Goal: Navigation & Orientation: Find specific page/section

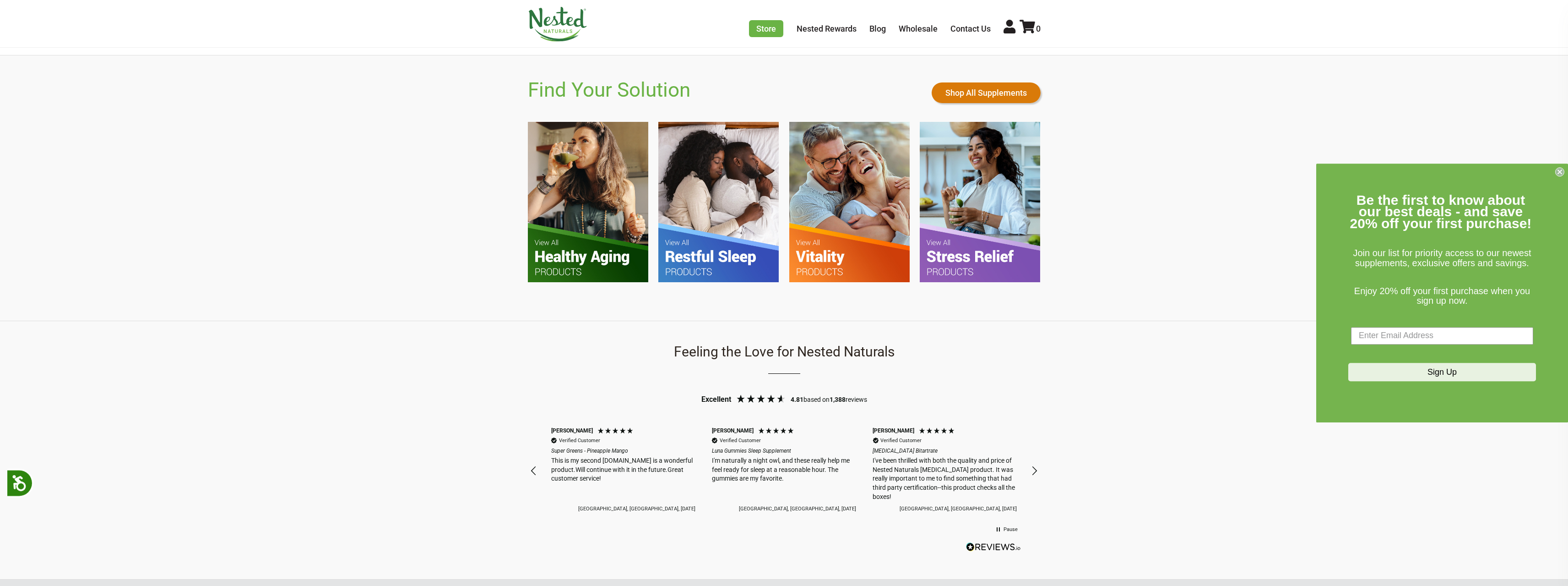
click at [996, 97] on link "Shop All Supplements" at bounding box center [986, 93] width 109 height 21
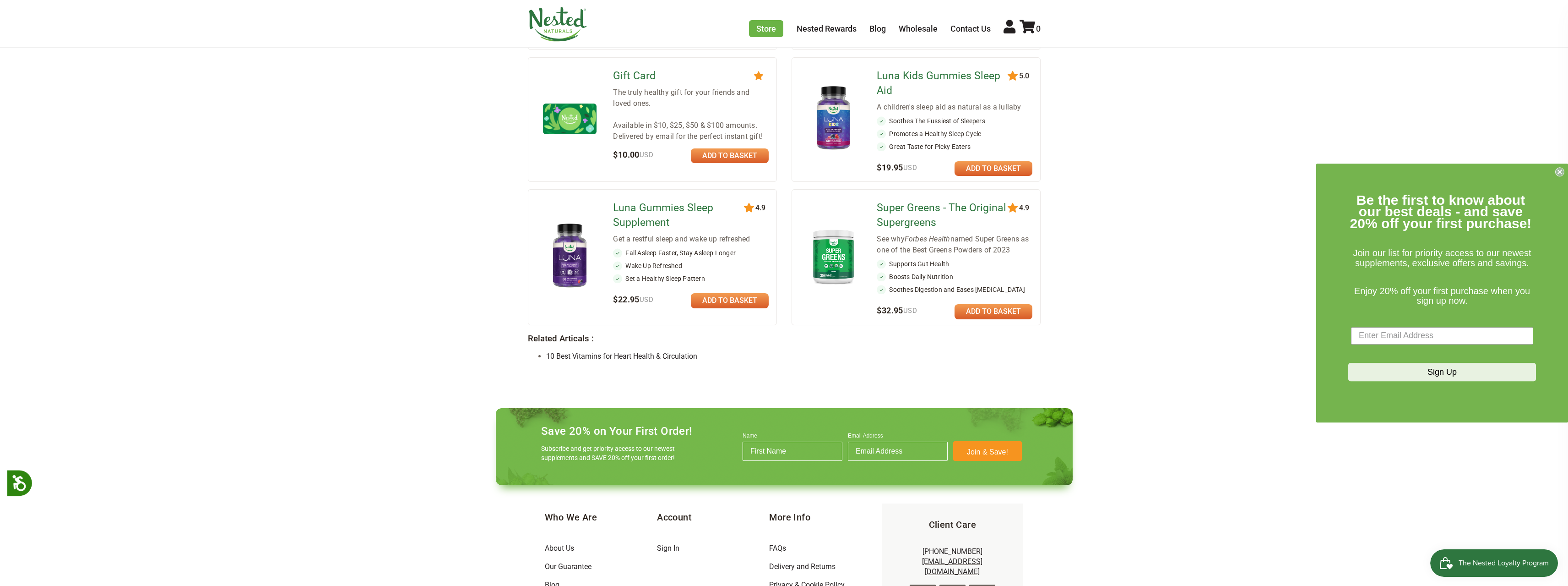
scroll to position [764, 0]
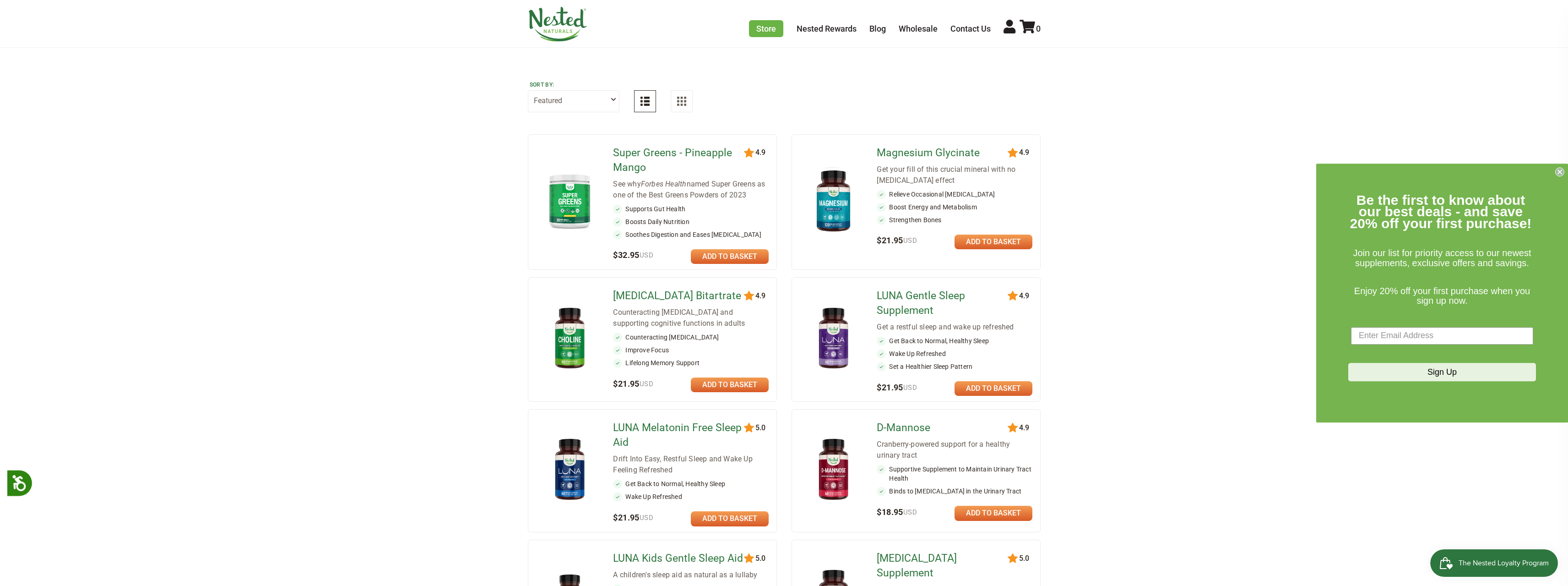
scroll to position [0, 0]
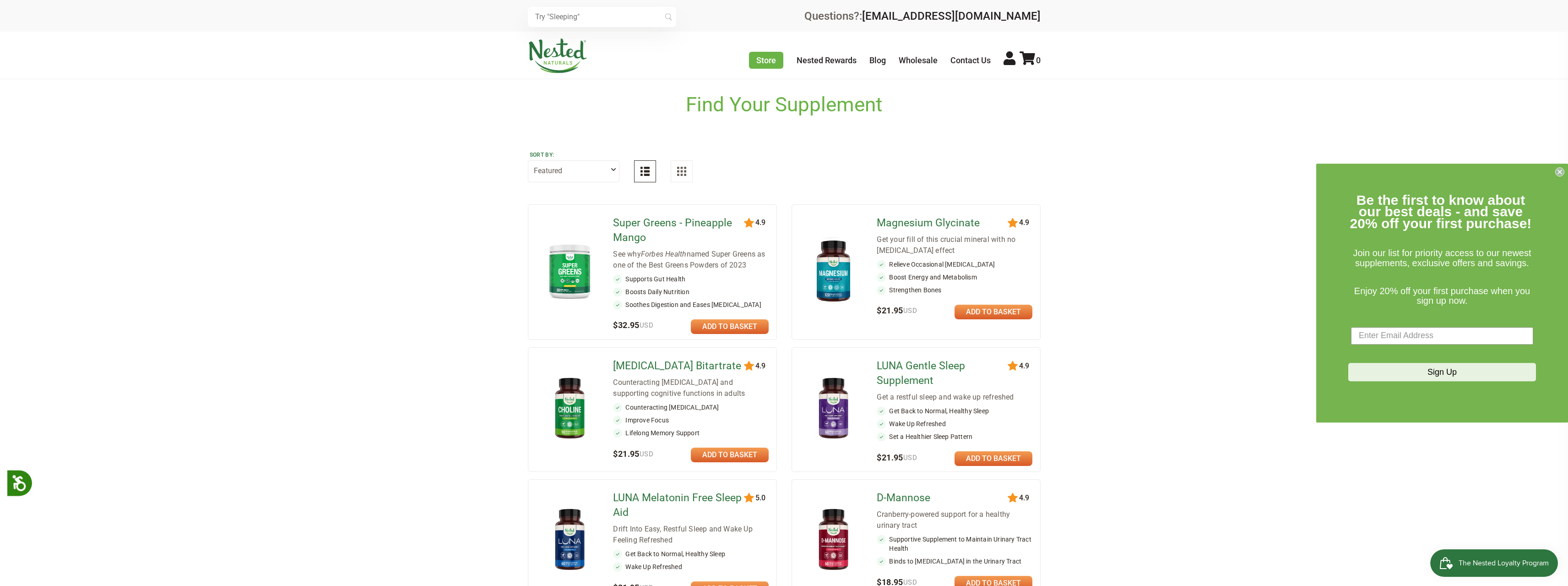
click at [682, 176] on button at bounding box center [682, 171] width 22 height 22
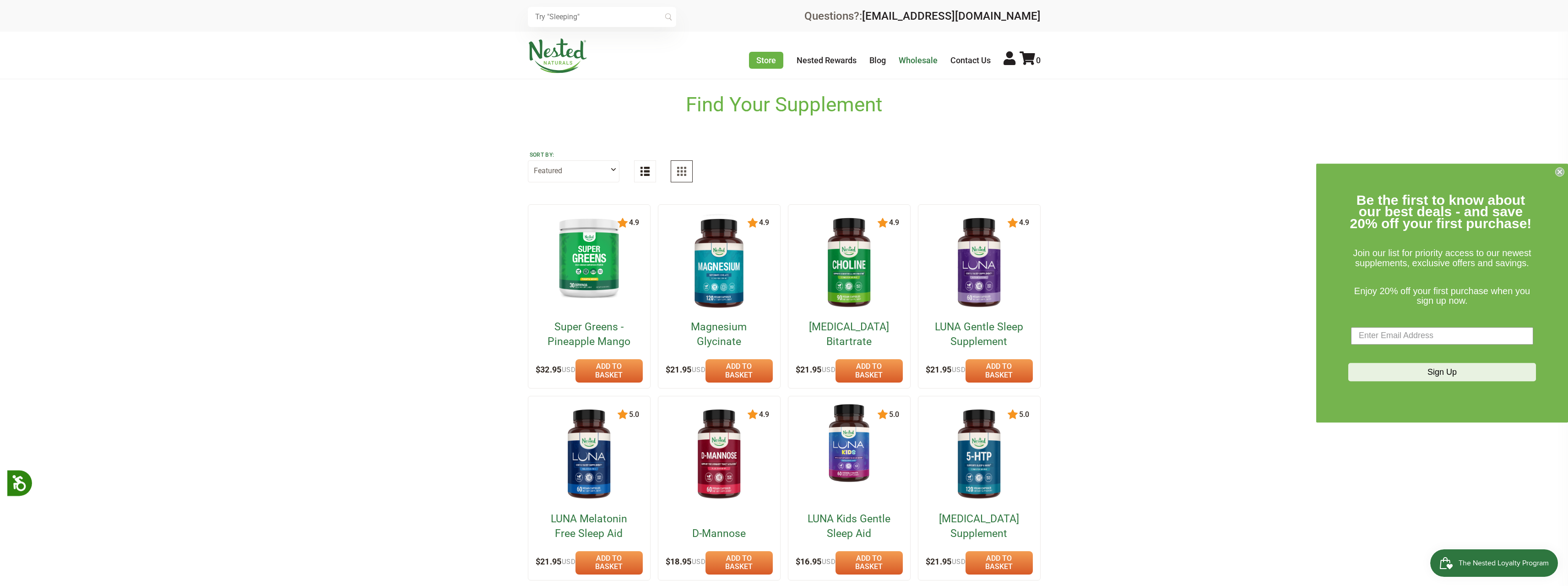
click at [928, 61] on link "Wholesale" at bounding box center [918, 60] width 39 height 10
